Goal: Find specific page/section: Find specific page/section

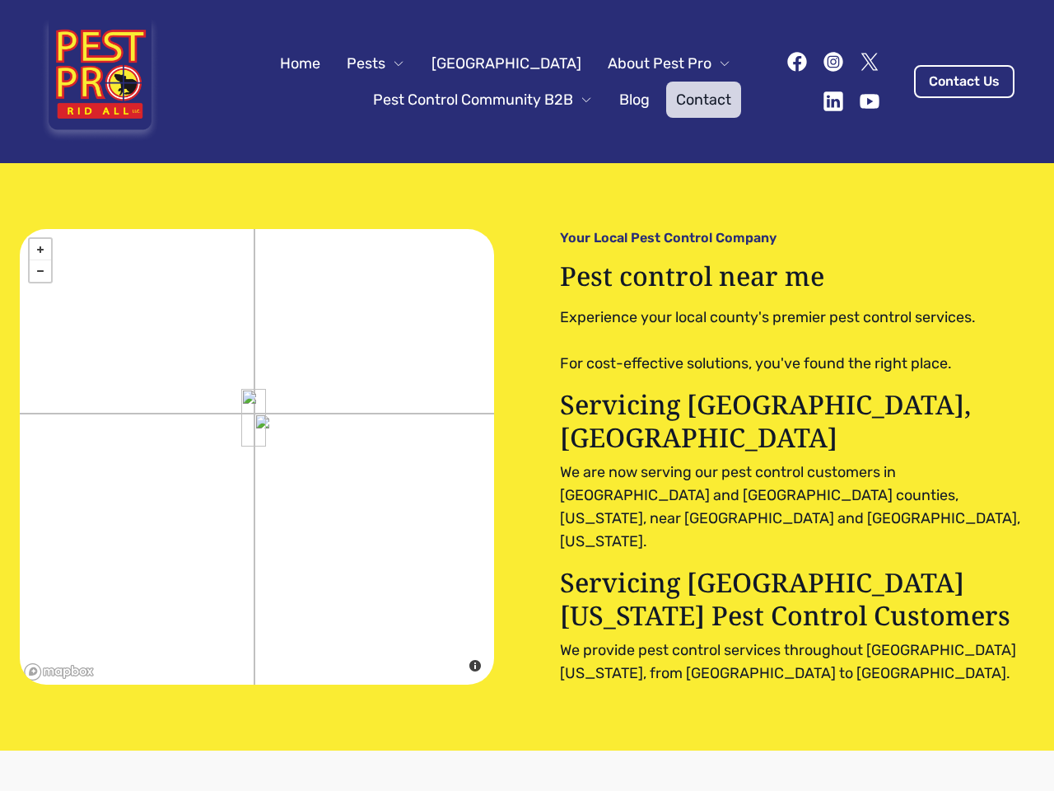
click at [527, 395] on div "+ − close © Mapbox © OpenStreetMap Improve this map Your Local Pest Control Com…" at bounding box center [527, 456] width 1015 height 455
click at [385, 63] on span "Pests" at bounding box center [366, 63] width 39 height 23
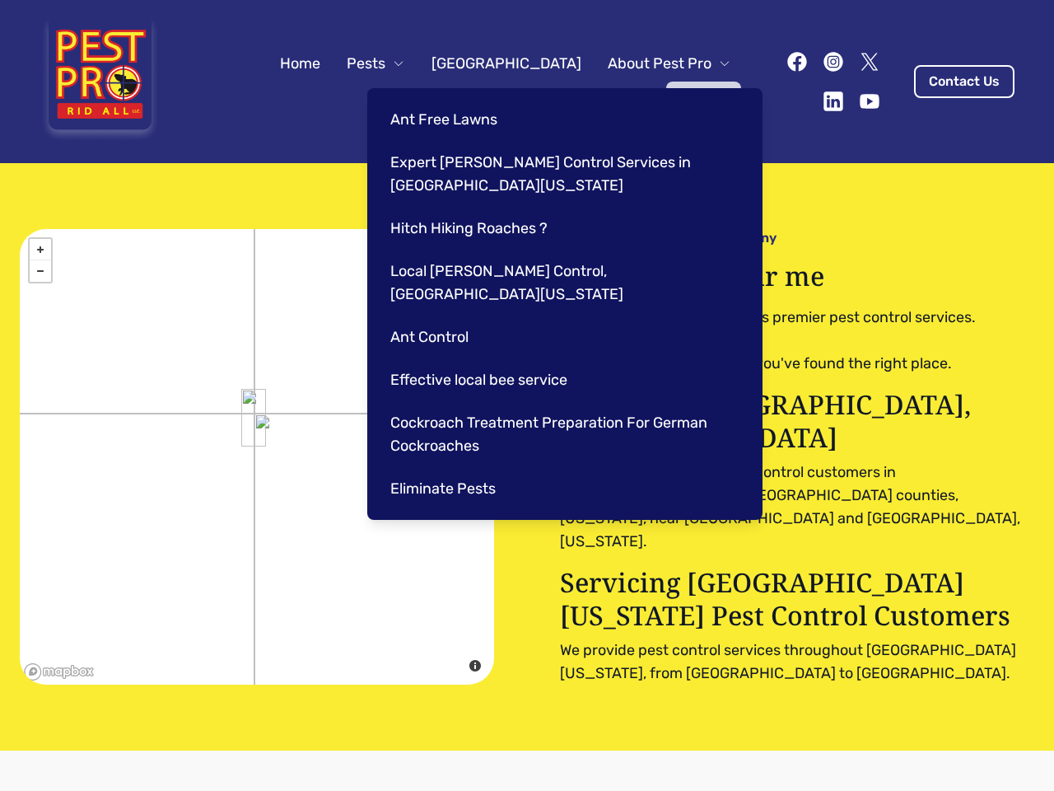
click at [652, 63] on span "About Pest Pro" at bounding box center [660, 63] width 104 height 23
click at [466, 100] on span "Pest Control Community B2B" at bounding box center [473, 99] width 200 height 23
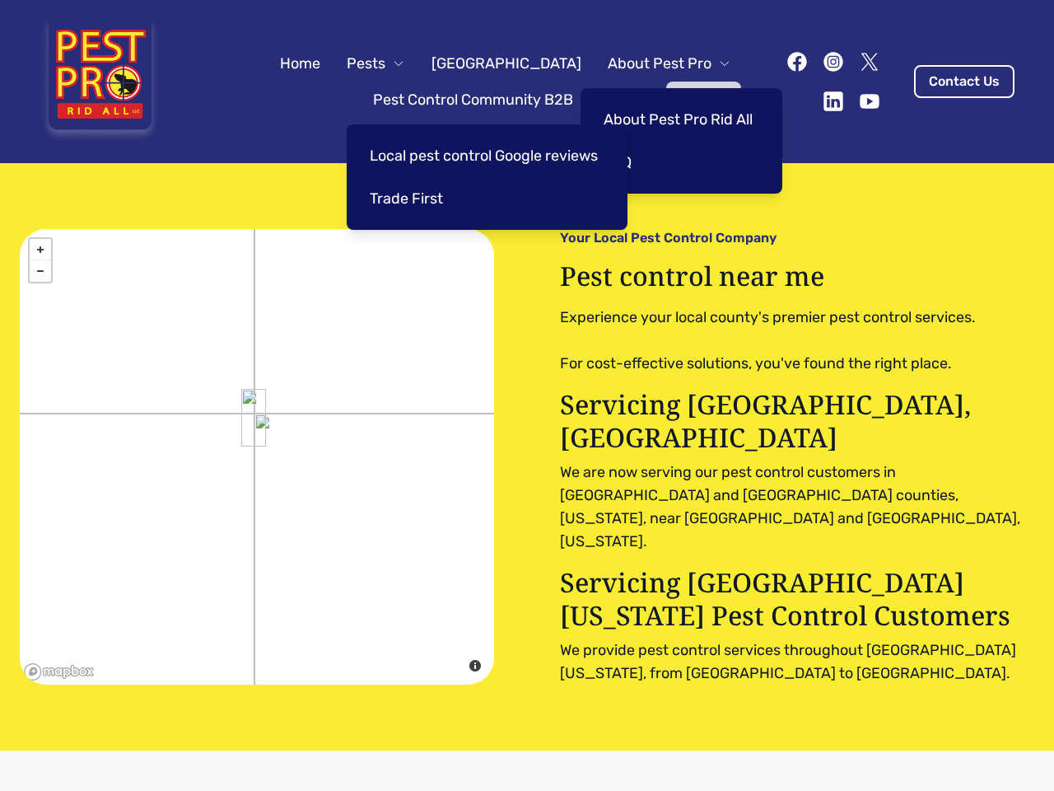
click at [254, 417] on img at bounding box center [253, 418] width 25 height 58
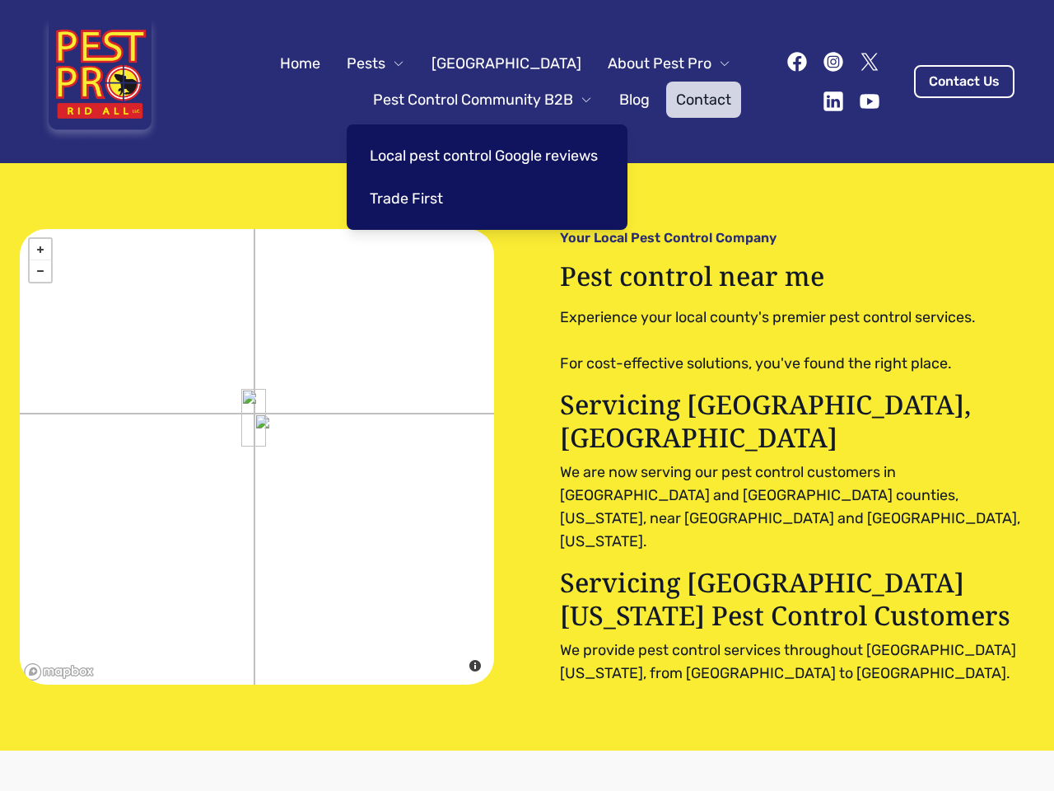
click at [40, 250] on link "+" at bounding box center [40, 249] width 21 height 21
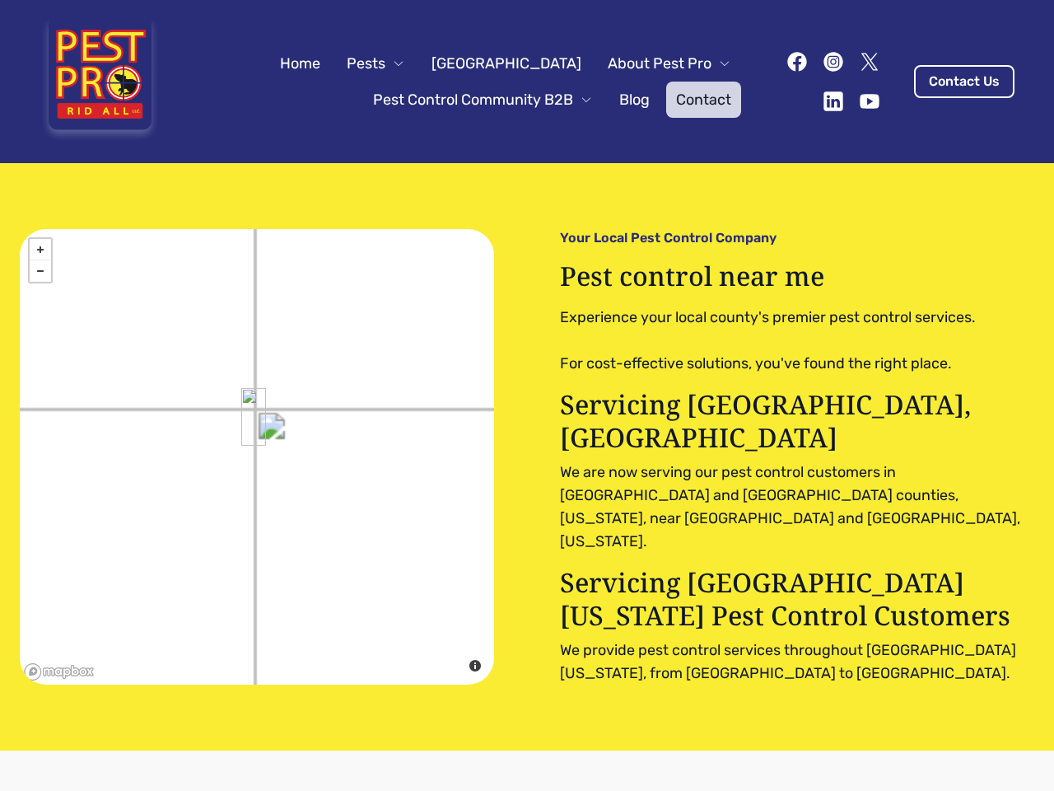
click at [40, 271] on link "−" at bounding box center [40, 270] width 21 height 21
click at [359, 586] on div "+ − close © Mapbox © OpenStreetMap Improve this map" at bounding box center [257, 456] width 474 height 455
